Goal: Task Accomplishment & Management: Complete application form

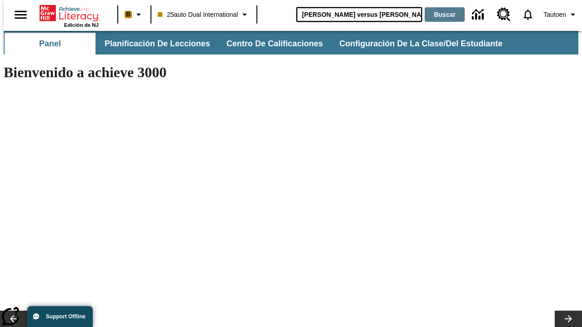
type input "Miguel Ángel versus Leonardo"
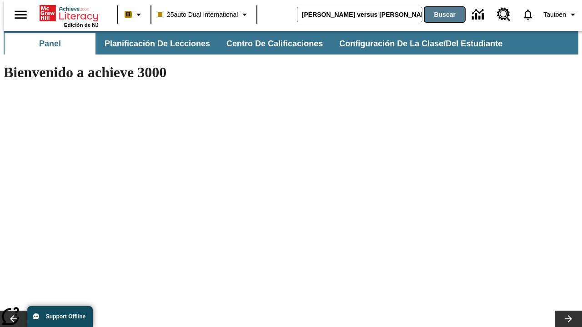
click at [439, 15] on button "Buscar" at bounding box center [445, 14] width 40 height 15
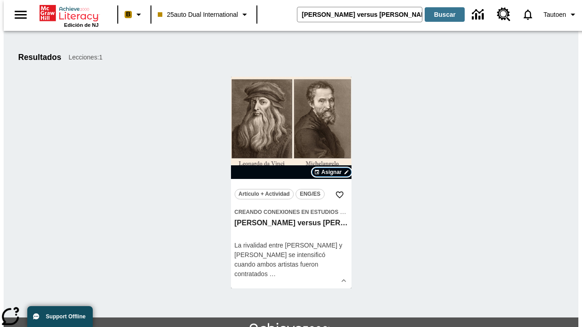
click at [332, 172] on span "Asignar" at bounding box center [332, 172] width 20 height 8
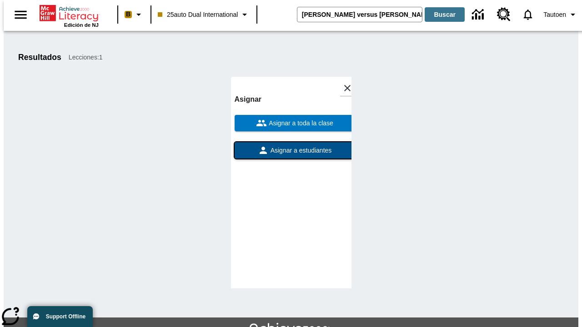
click at [291, 151] on span "Asignar a estudiantes" at bounding box center [300, 151] width 63 height 10
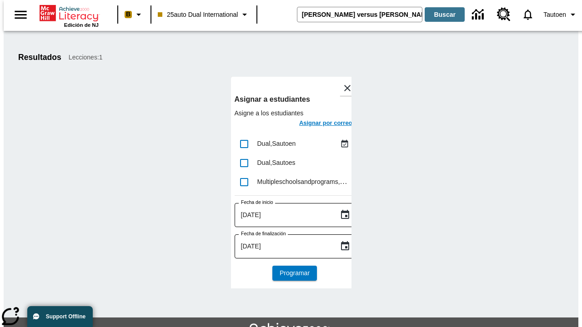
click at [317, 124] on h6 "Asignar por correo" at bounding box center [325, 123] width 53 height 10
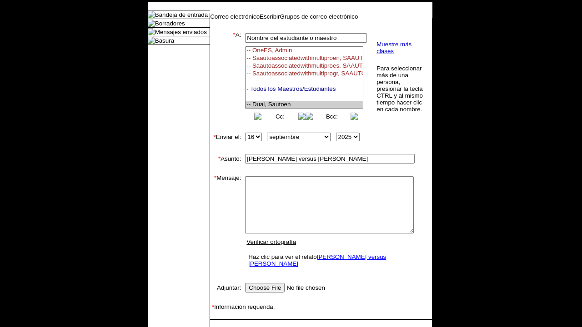
select select "U,21476361,1"
type textarea "email body message"
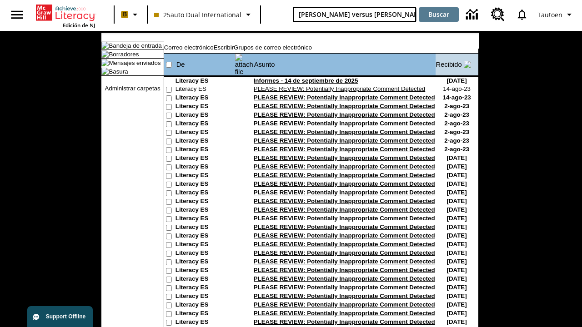
type input "[PERSON_NAME] versus [PERSON_NAME]"
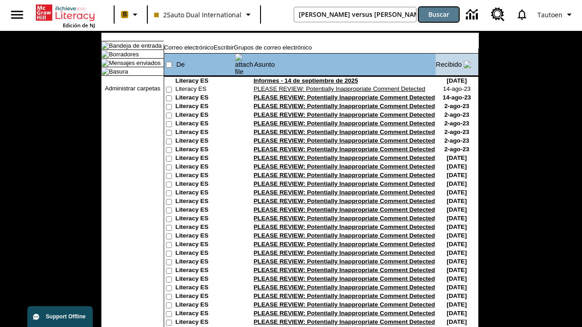
click at [439, 15] on button "Buscar" at bounding box center [439, 14] width 40 height 15
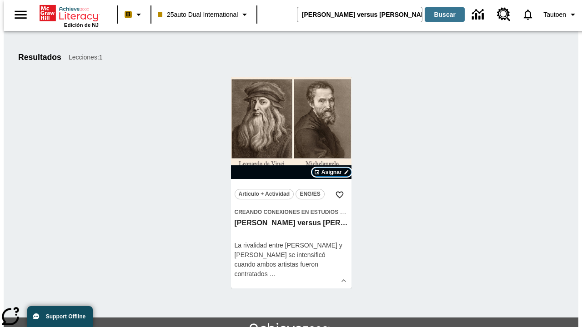
click at [332, 172] on span "Asignar" at bounding box center [332, 172] width 20 height 8
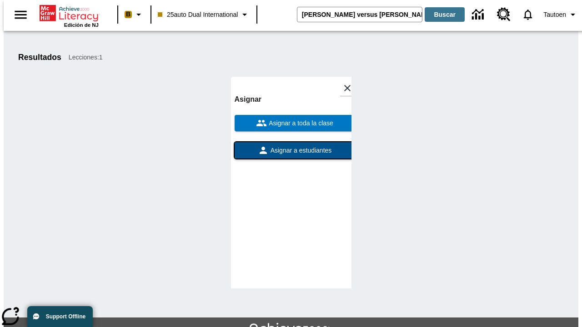
click at [291, 151] on span "Asignar a estudiantes" at bounding box center [300, 151] width 63 height 10
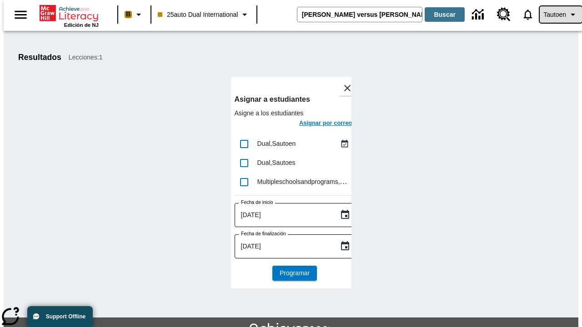
click at [556, 15] on span "Tautoen" at bounding box center [555, 15] width 23 height 10
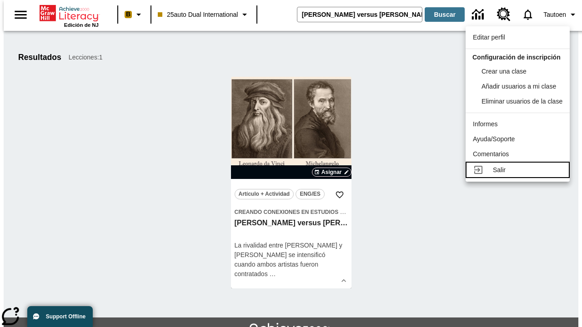
click at [520, 175] on div "Salir" at bounding box center [528, 171] width 70 height 10
